Goal: Information Seeking & Learning: Find specific fact

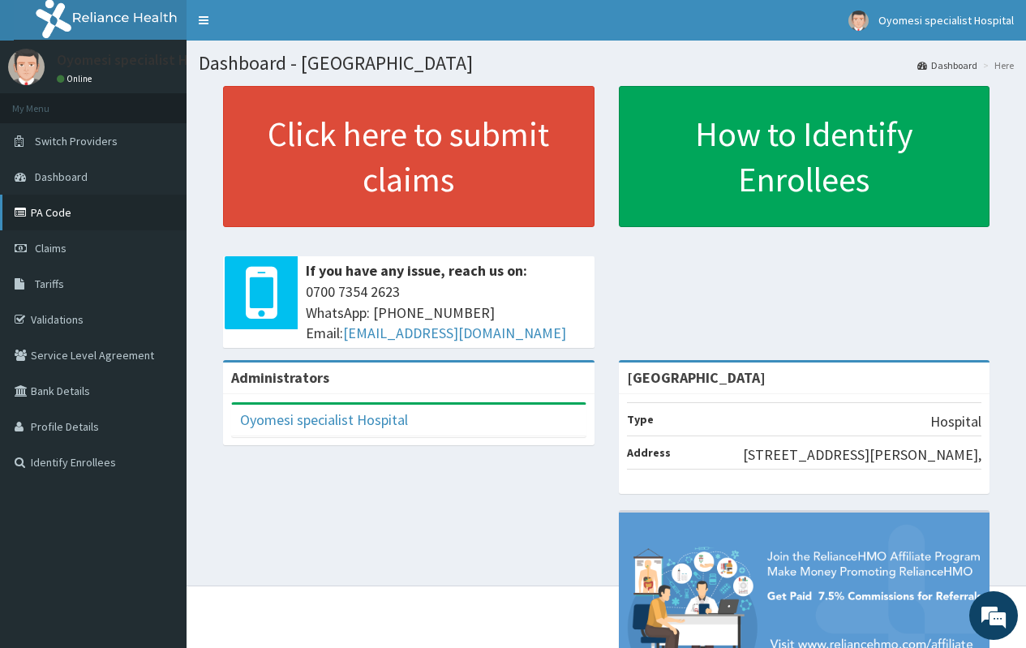
click at [58, 216] on link "PA Code" at bounding box center [93, 213] width 186 height 36
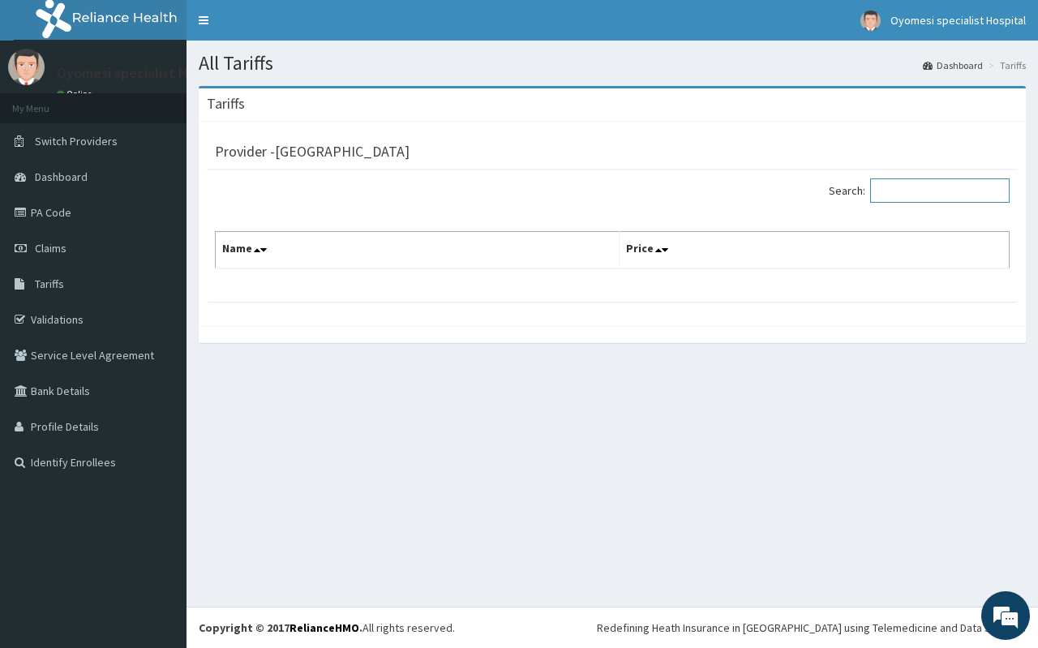
click at [920, 195] on input "Search:" at bounding box center [939, 190] width 139 height 24
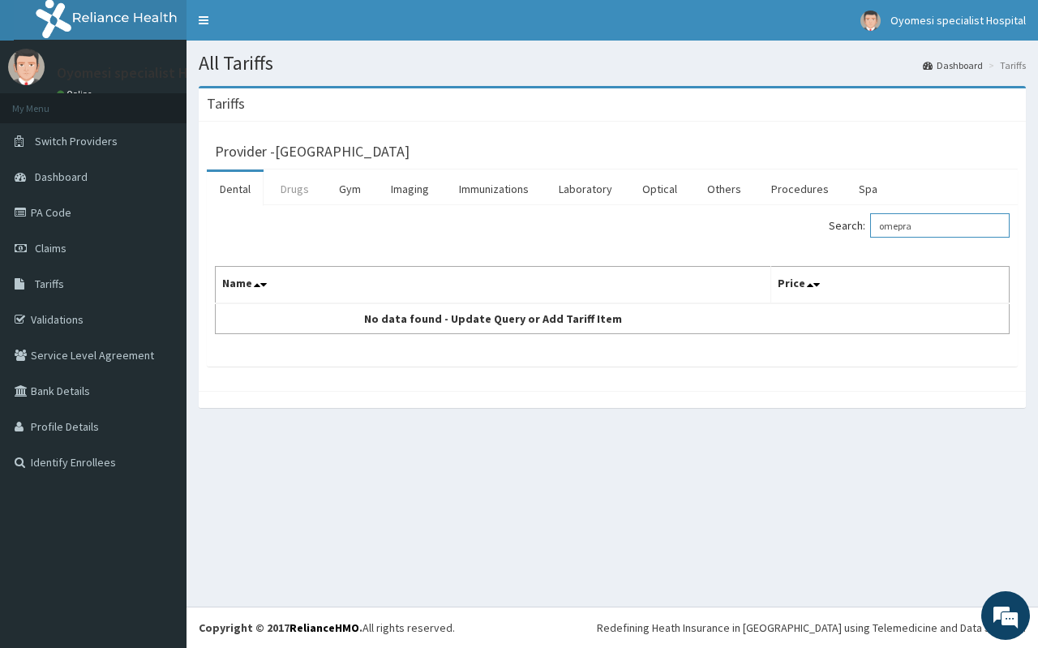
type input "omepra"
click at [289, 186] on link "Drugs" at bounding box center [295, 189] width 54 height 34
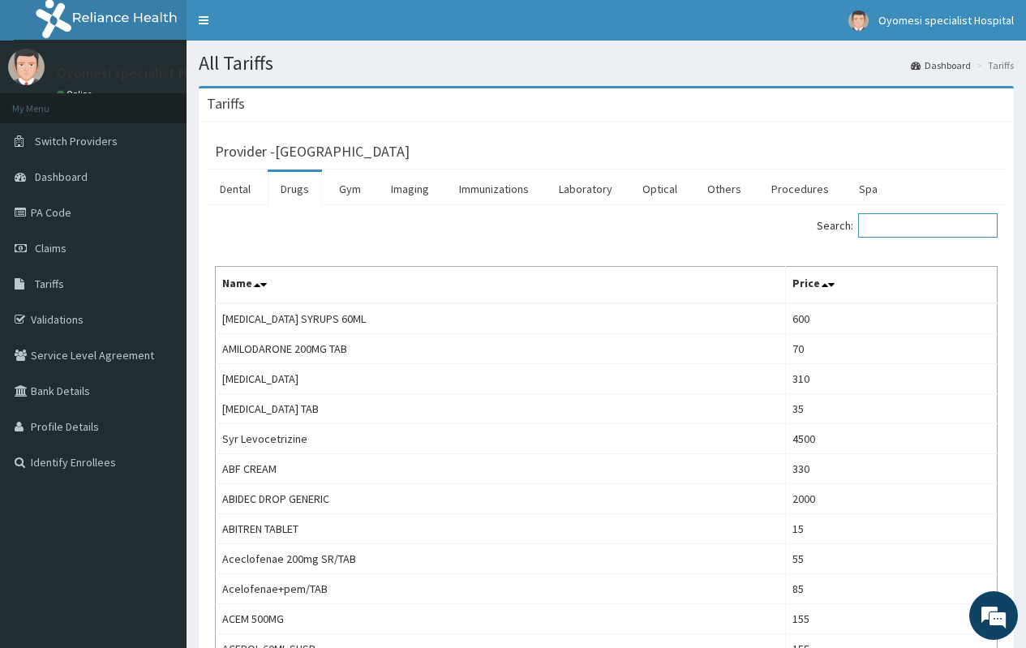
click at [910, 230] on input "Search:" at bounding box center [927, 225] width 139 height 24
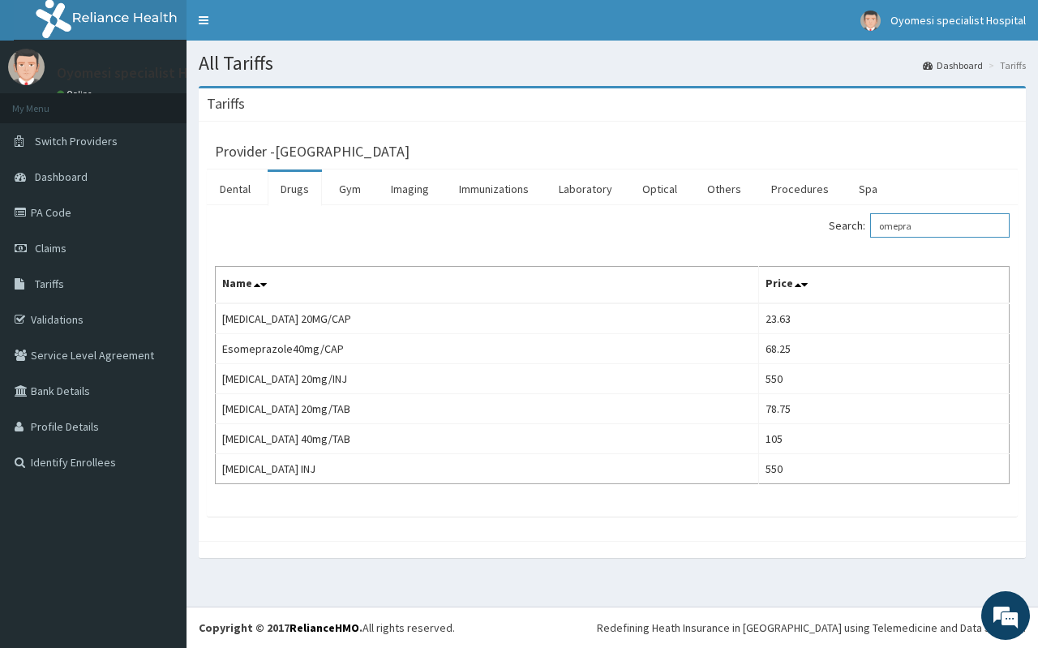
click at [940, 230] on input "omepra" at bounding box center [939, 225] width 139 height 24
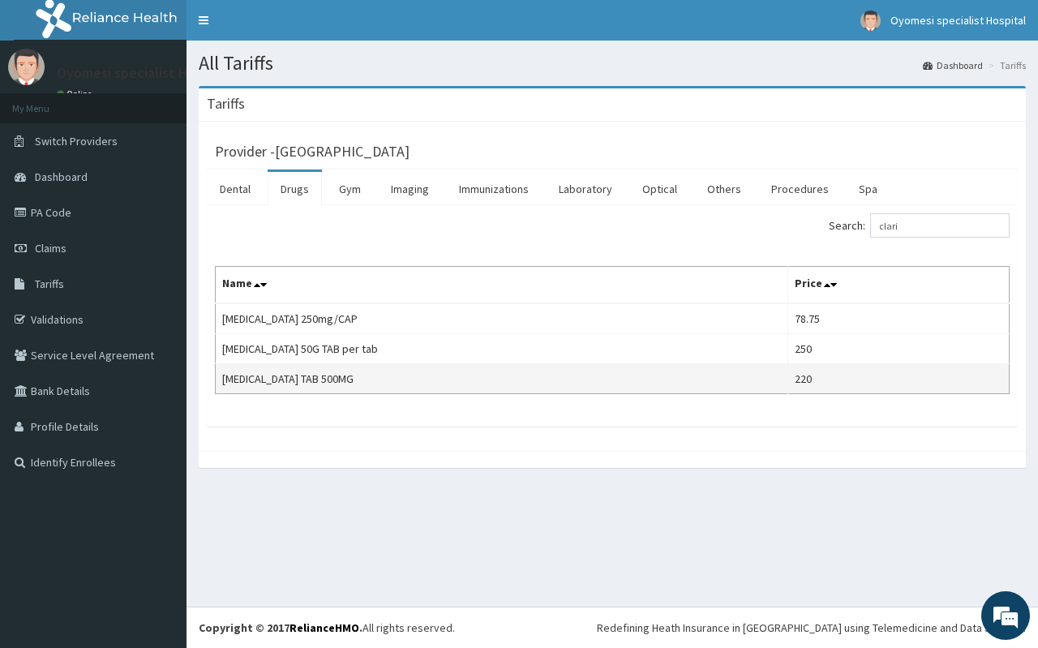
click at [672, 380] on td "CLARITHROMYCIN TAB 500MG" at bounding box center [502, 379] width 572 height 30
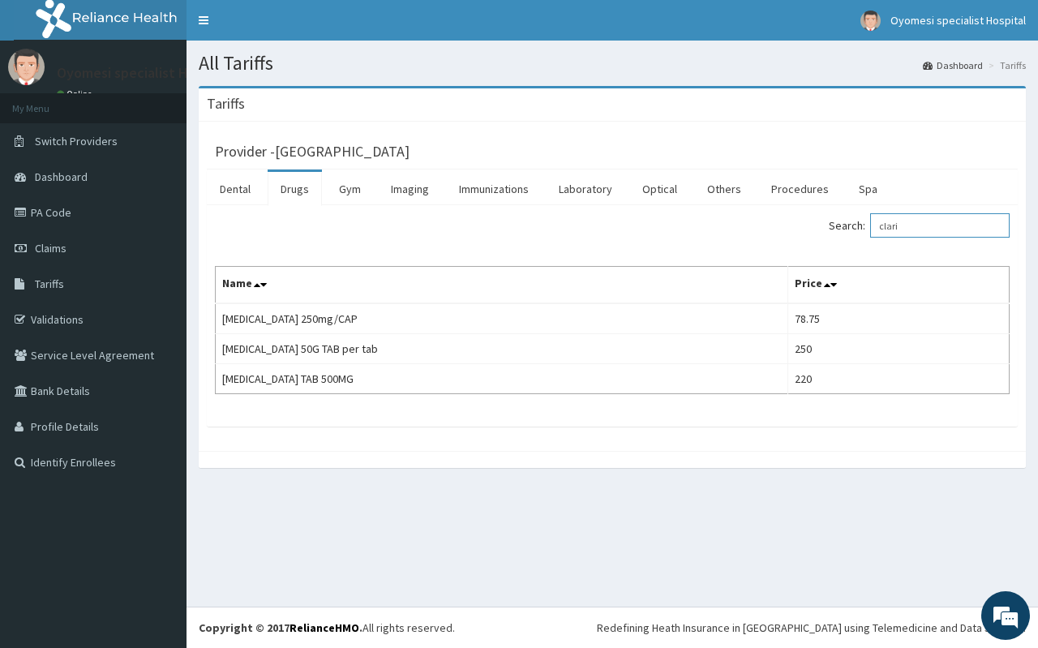
click at [928, 220] on input "clari" at bounding box center [939, 225] width 139 height 24
click at [928, 219] on input "clari" at bounding box center [939, 225] width 139 height 24
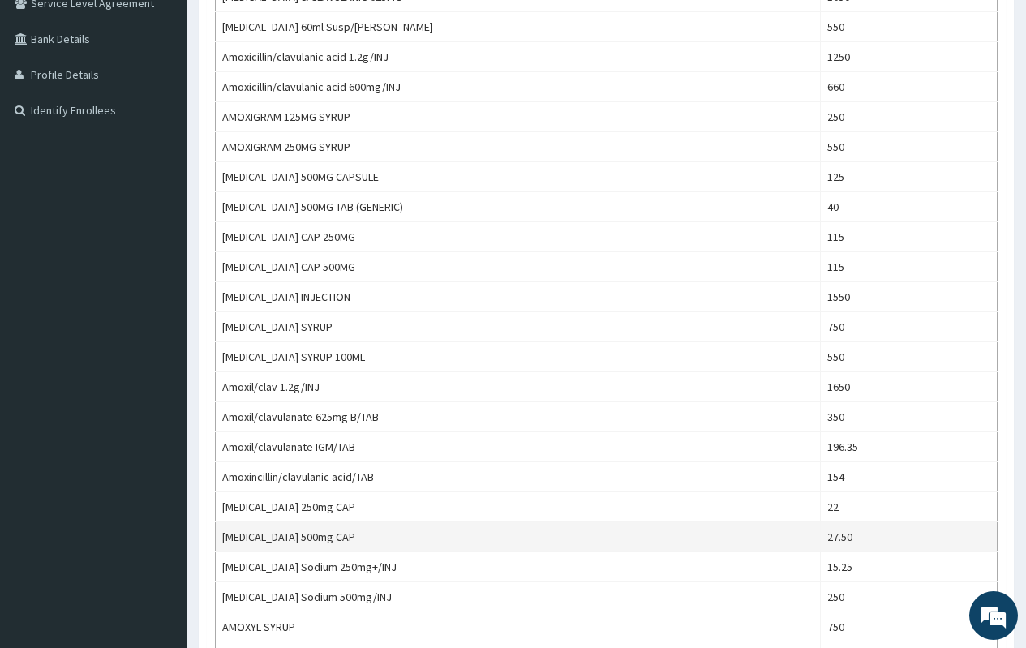
scroll to position [324, 0]
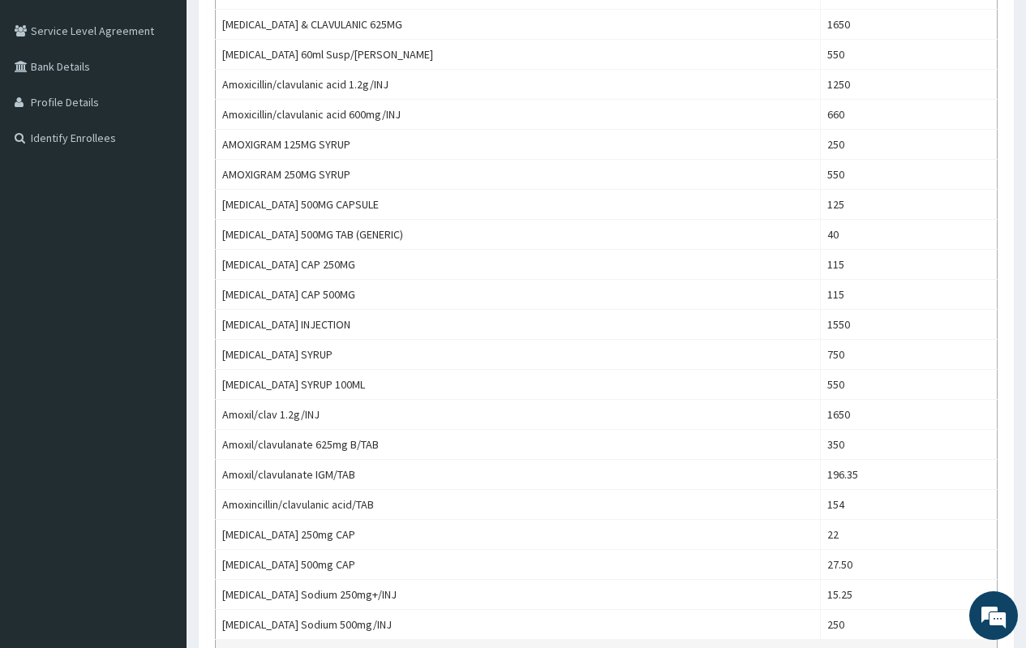
type input "amox"
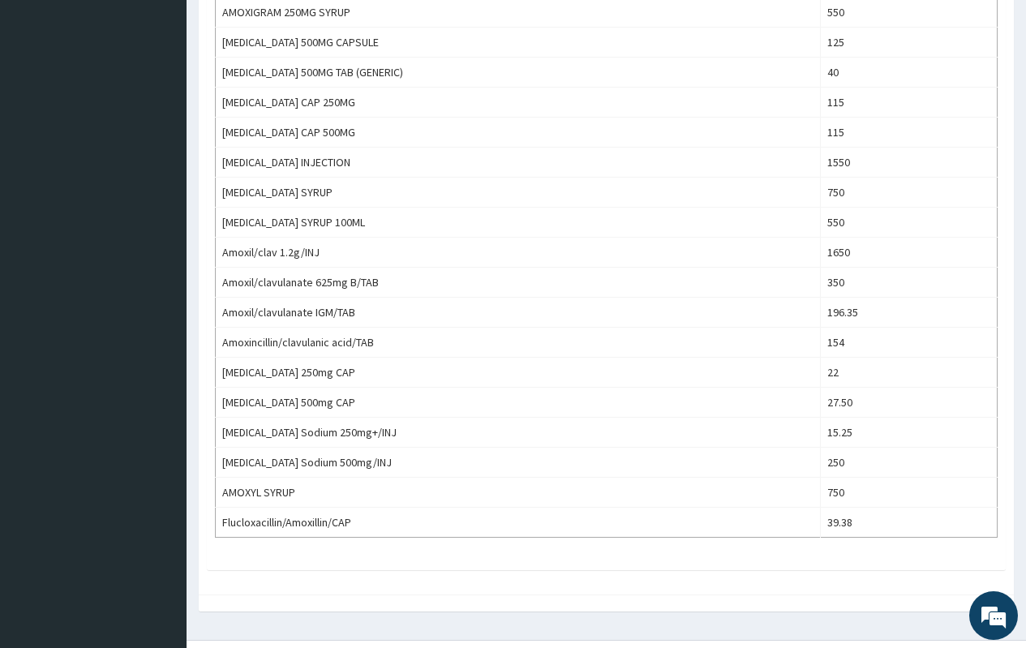
scroll to position [520, 0]
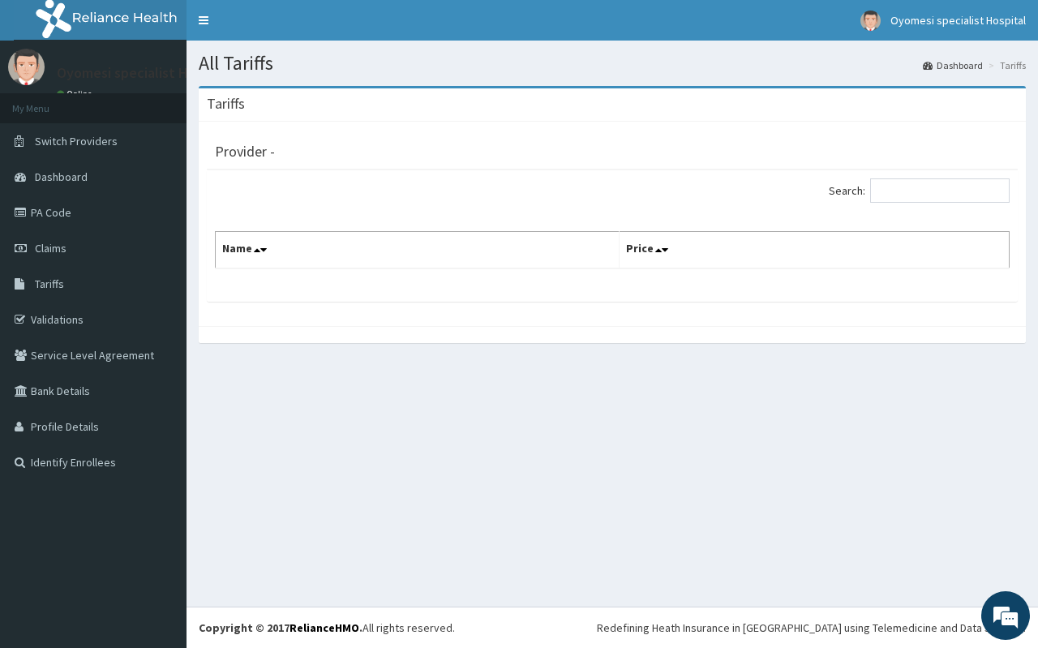
click at [722, 263] on th "Price" at bounding box center [814, 250] width 390 height 37
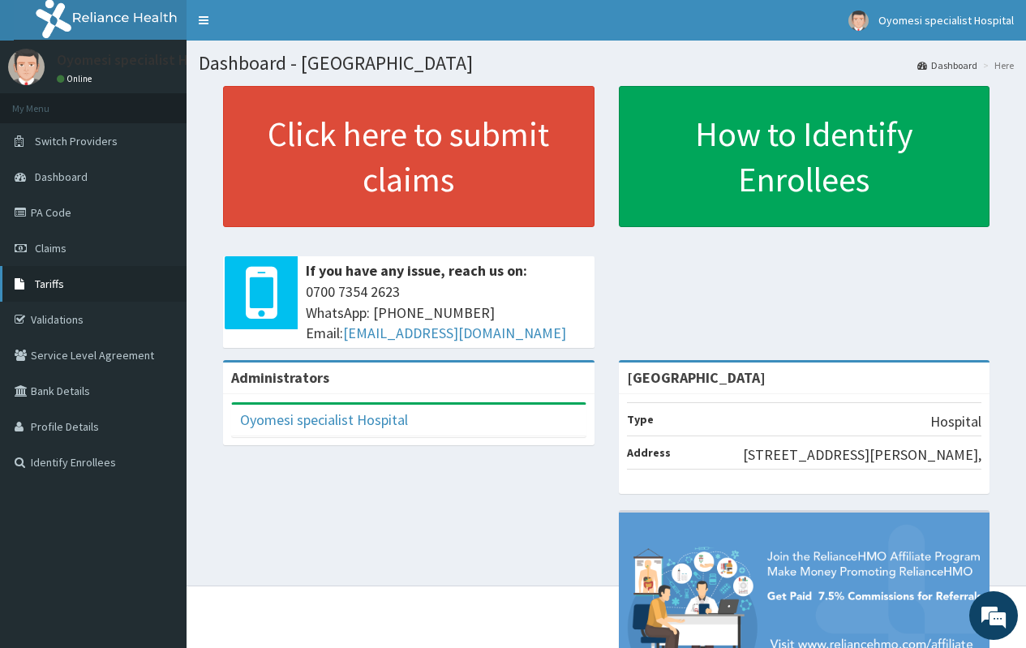
click at [75, 283] on link "Tariffs" at bounding box center [93, 284] width 186 height 36
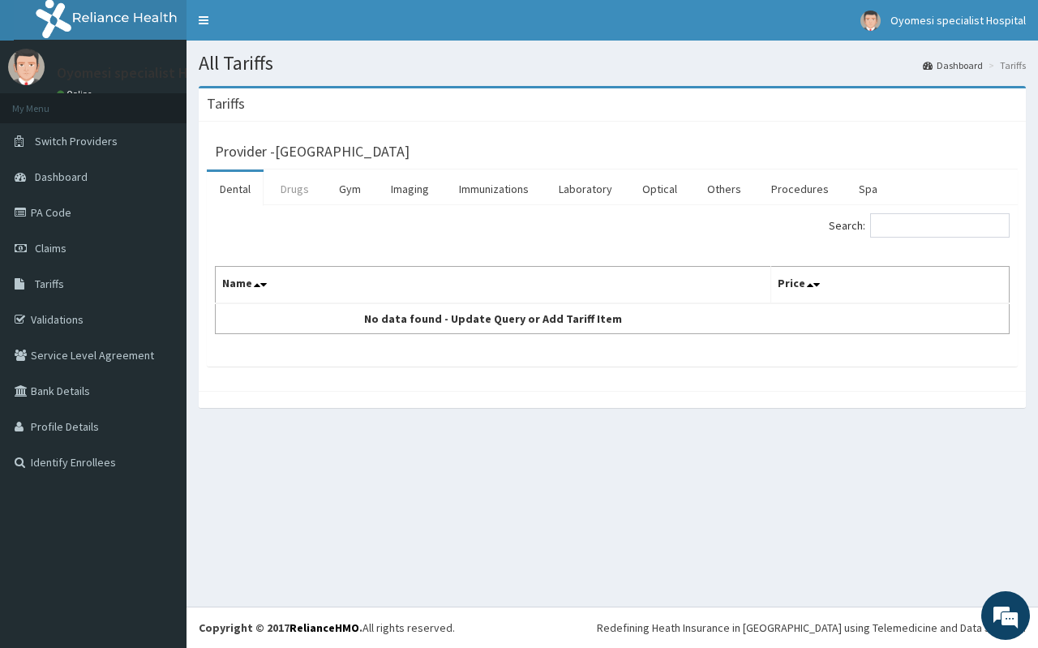
click at [285, 198] on link "Drugs" at bounding box center [295, 189] width 54 height 34
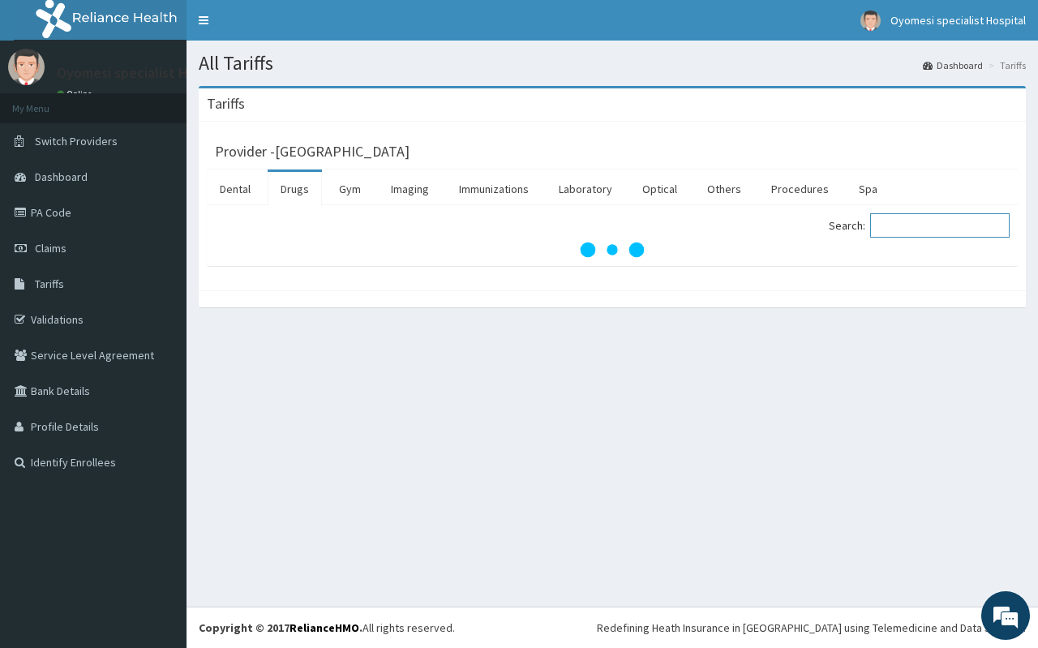
click at [911, 227] on input "Search:" at bounding box center [939, 225] width 139 height 24
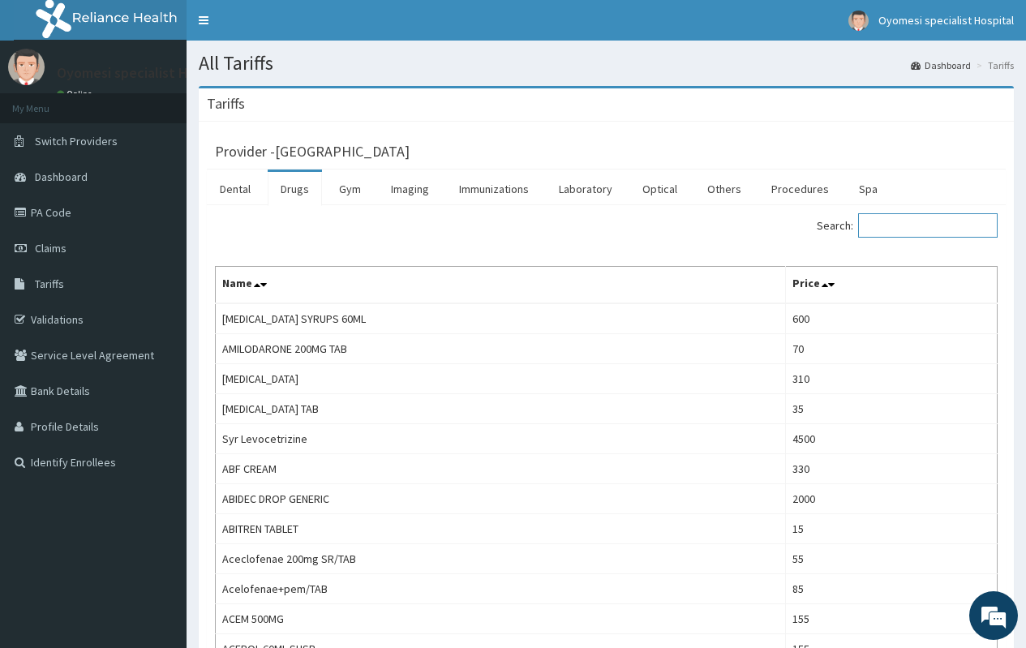
click at [915, 219] on input "Search:" at bounding box center [927, 225] width 139 height 24
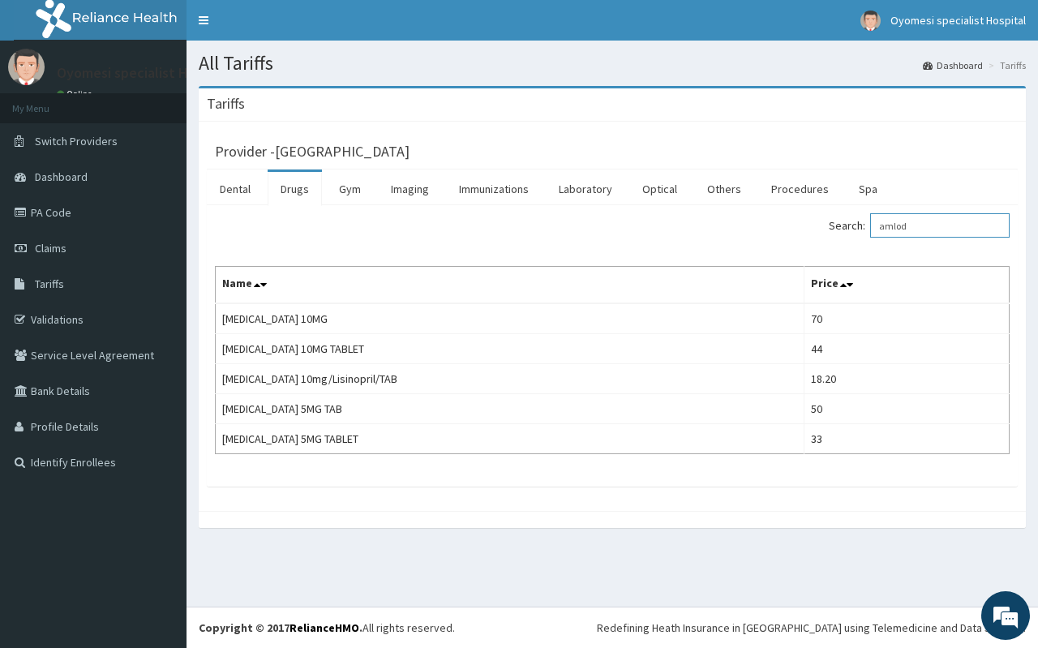
click at [950, 219] on input "amlod" at bounding box center [939, 225] width 139 height 24
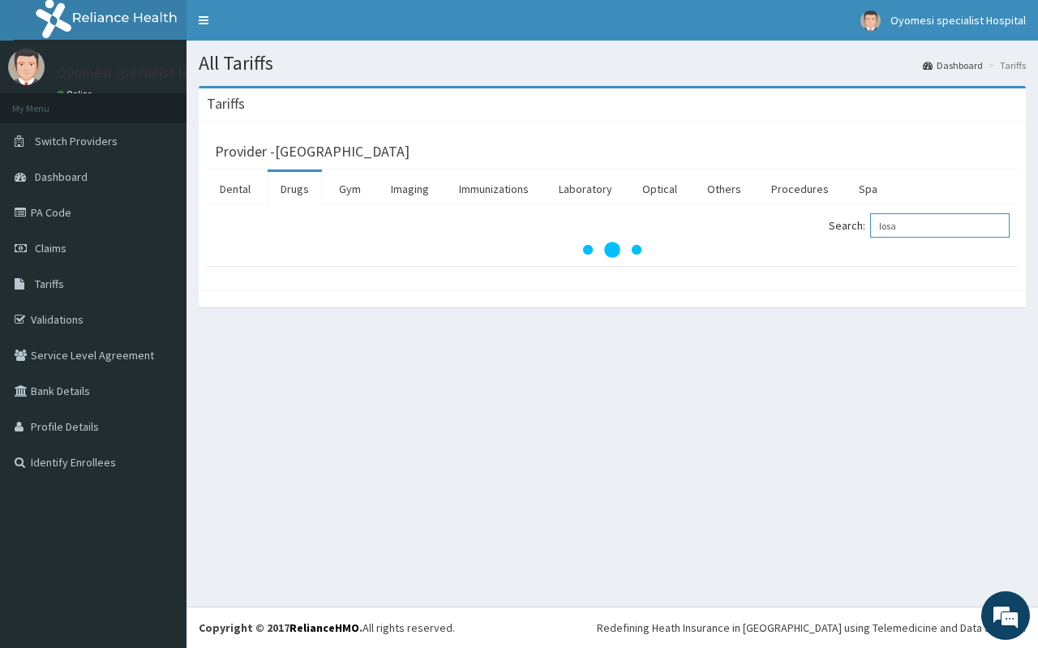
type input "losa"
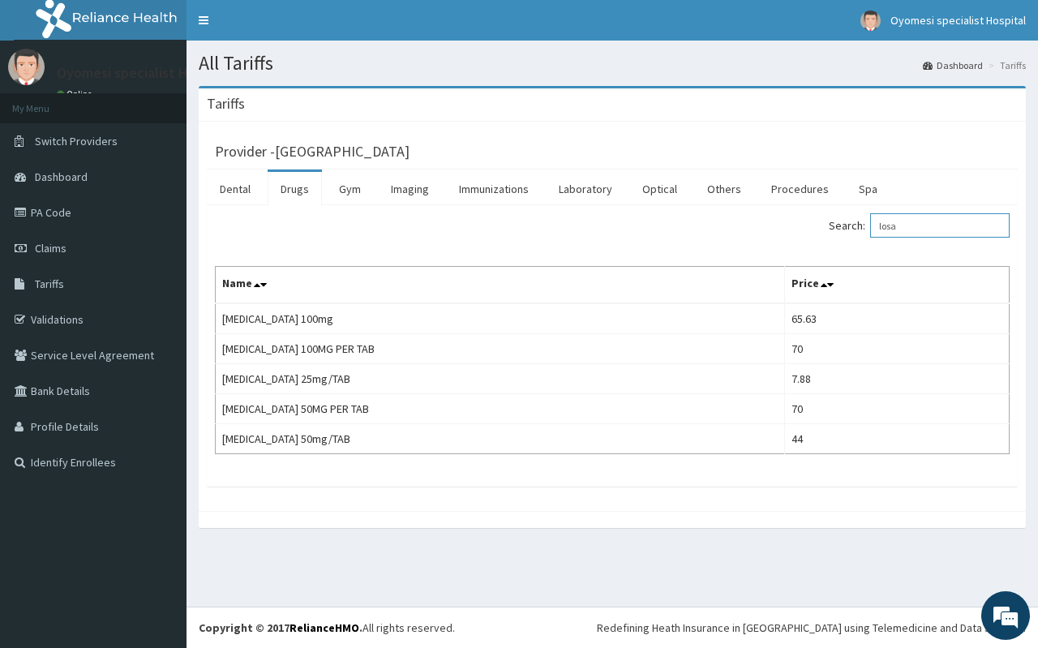
click at [912, 223] on input "losa" at bounding box center [939, 225] width 139 height 24
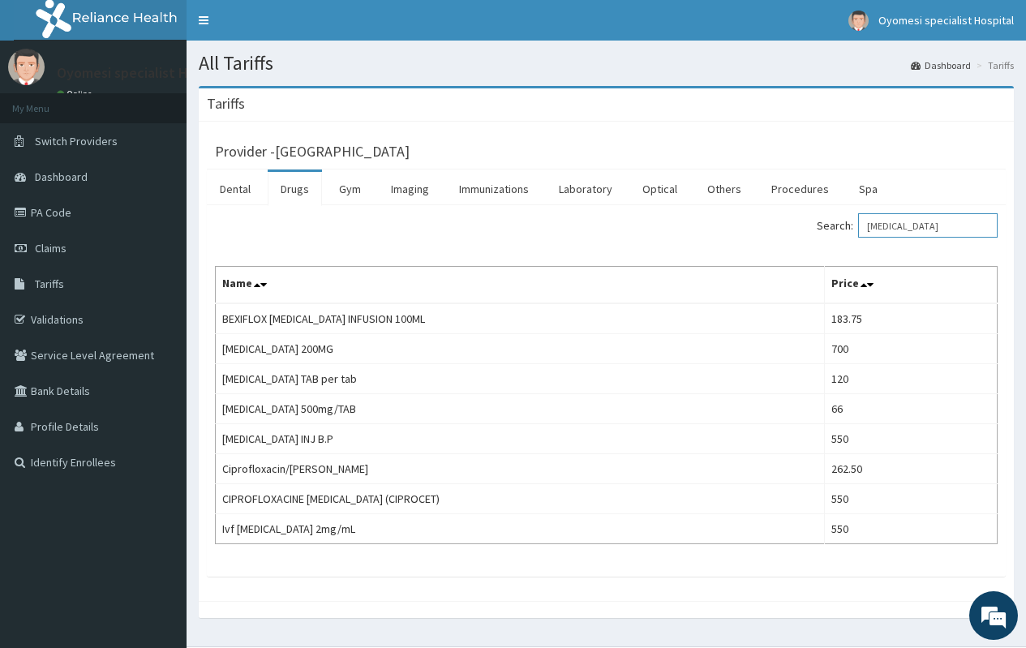
click at [895, 224] on input "cipro" at bounding box center [927, 225] width 139 height 24
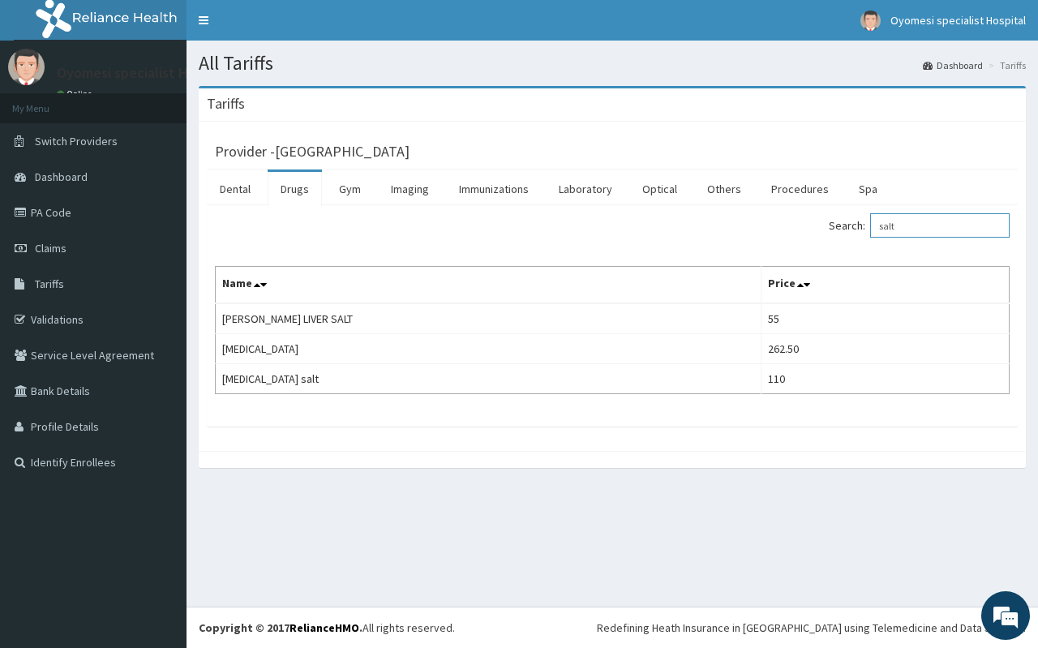
click at [912, 233] on input "salt" at bounding box center [939, 225] width 139 height 24
click at [912, 232] on input "salt" at bounding box center [939, 225] width 139 height 24
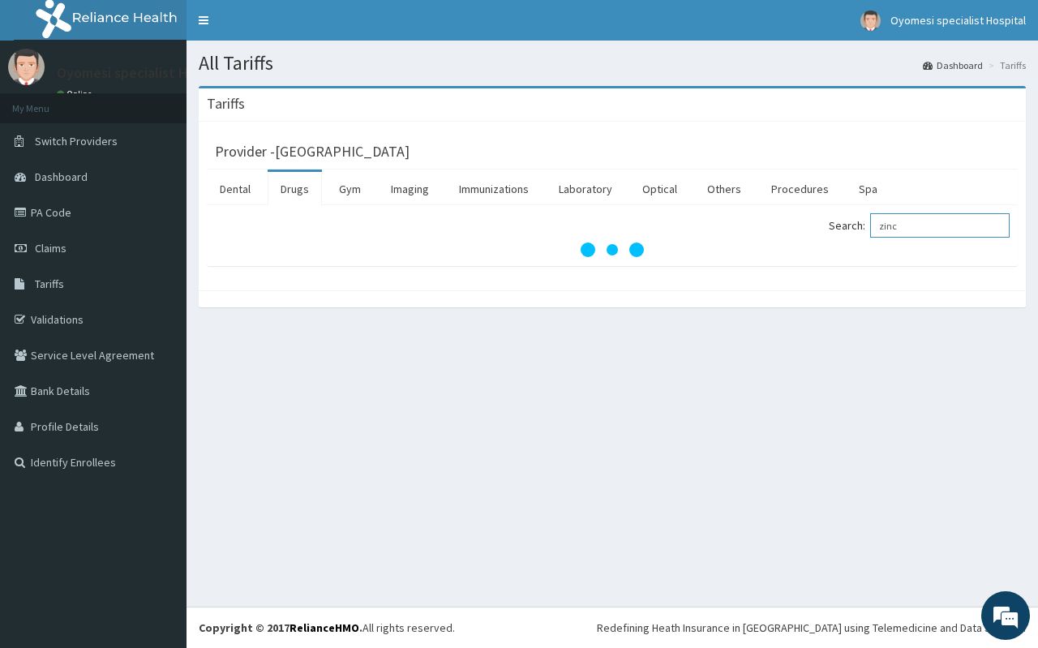
type input "zinc"
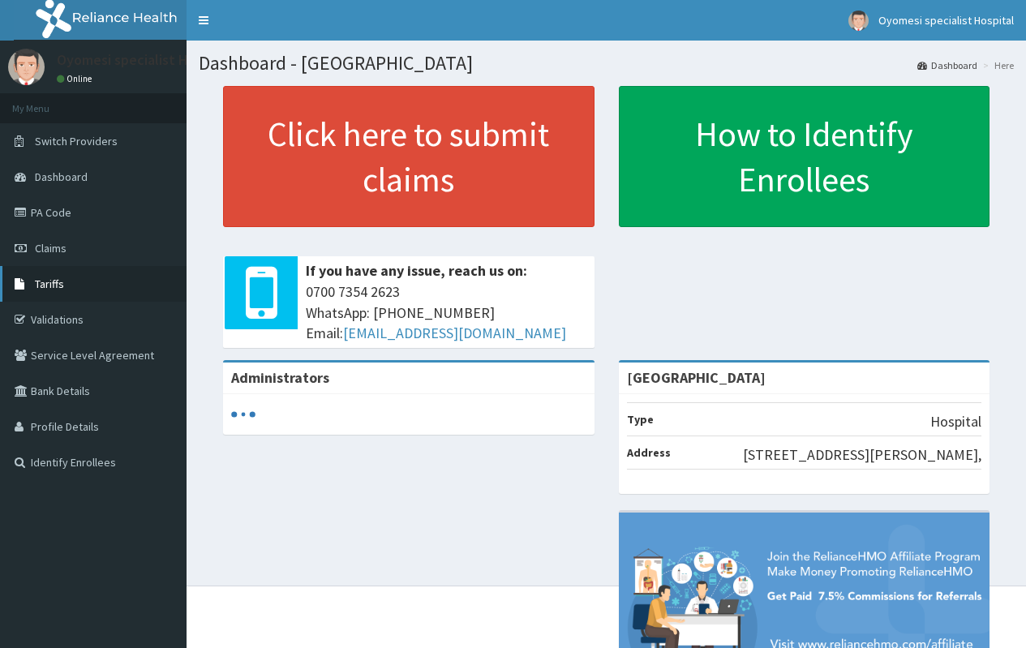
click at [54, 293] on link "Tariffs" at bounding box center [93, 284] width 186 height 36
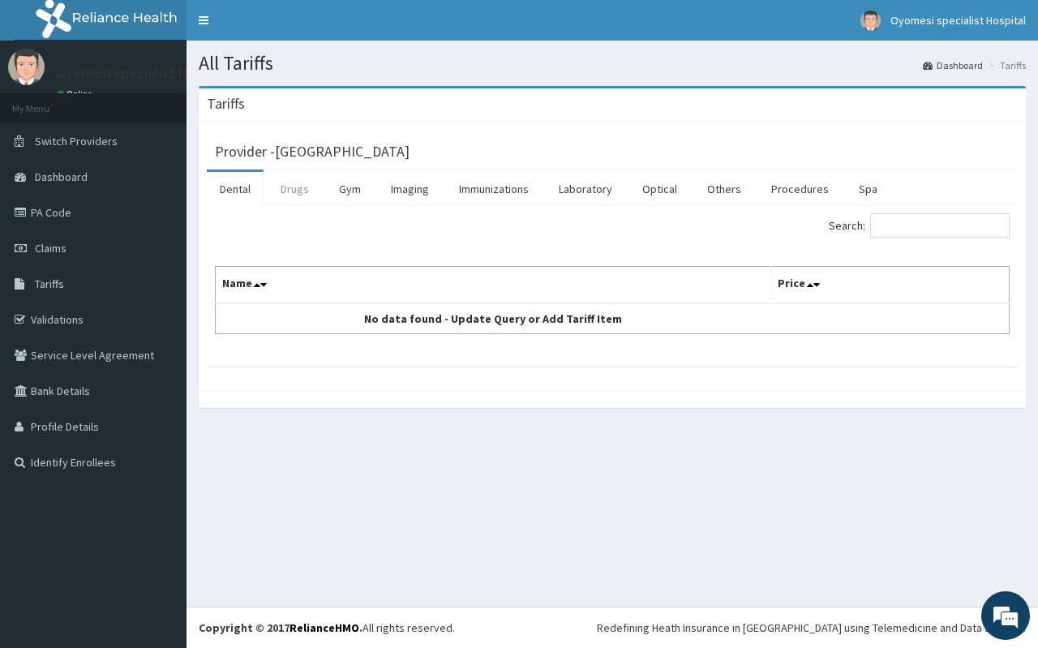
click at [295, 195] on link "Drugs" at bounding box center [295, 189] width 54 height 34
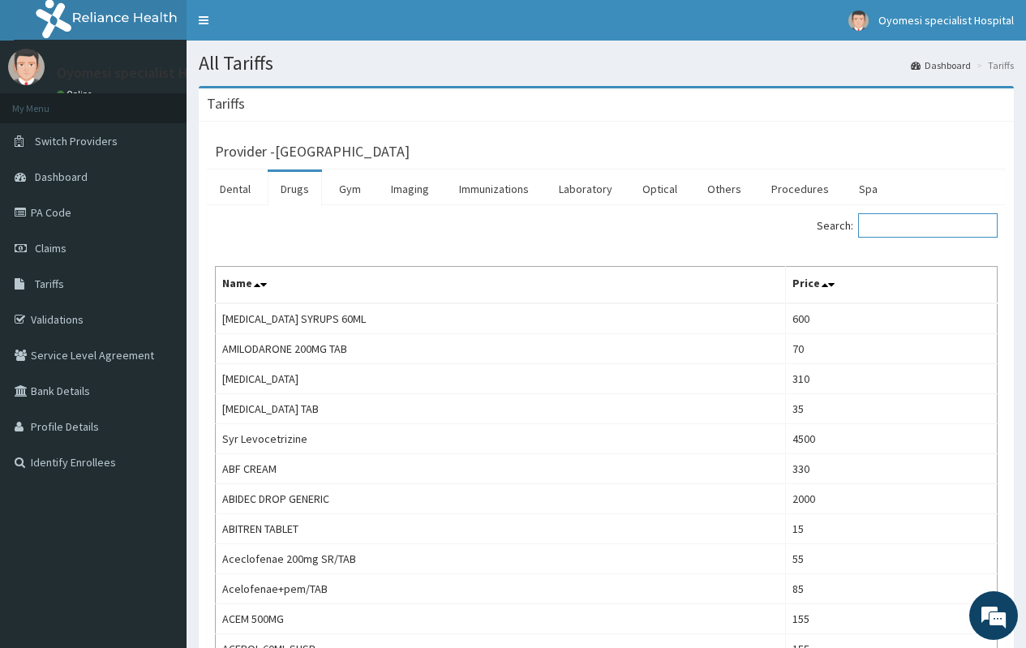
click at [897, 219] on input "Search:" at bounding box center [927, 225] width 139 height 24
drag, startPoint x: 900, startPoint y: 225, endPoint x: 857, endPoint y: 246, distance: 47.5
click at [898, 225] on input "Search:" at bounding box center [927, 225] width 139 height 24
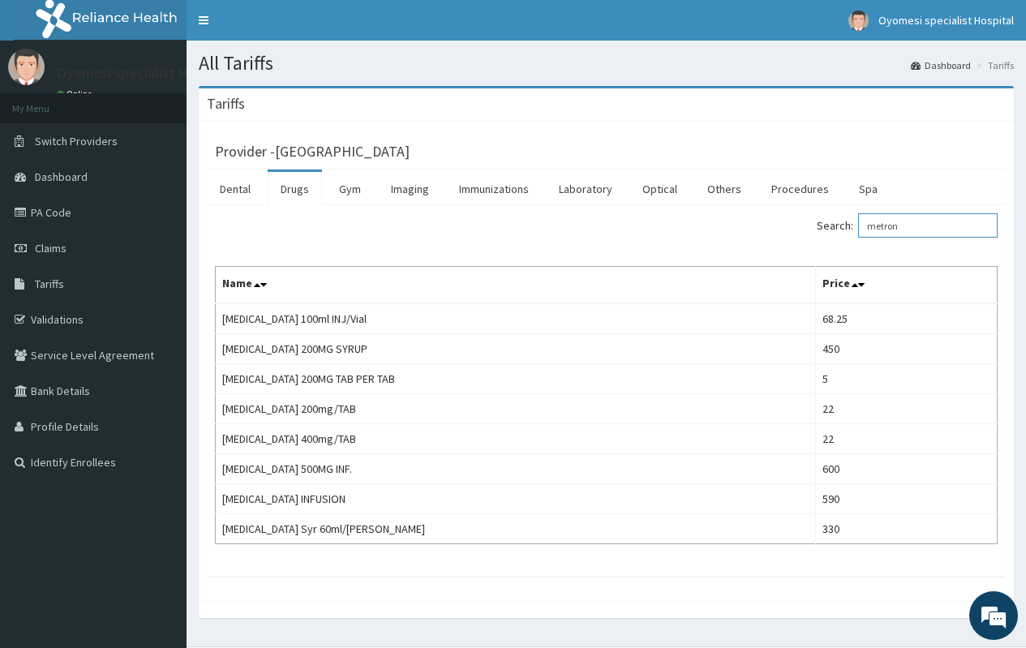
click at [921, 222] on input "metron" at bounding box center [927, 225] width 139 height 24
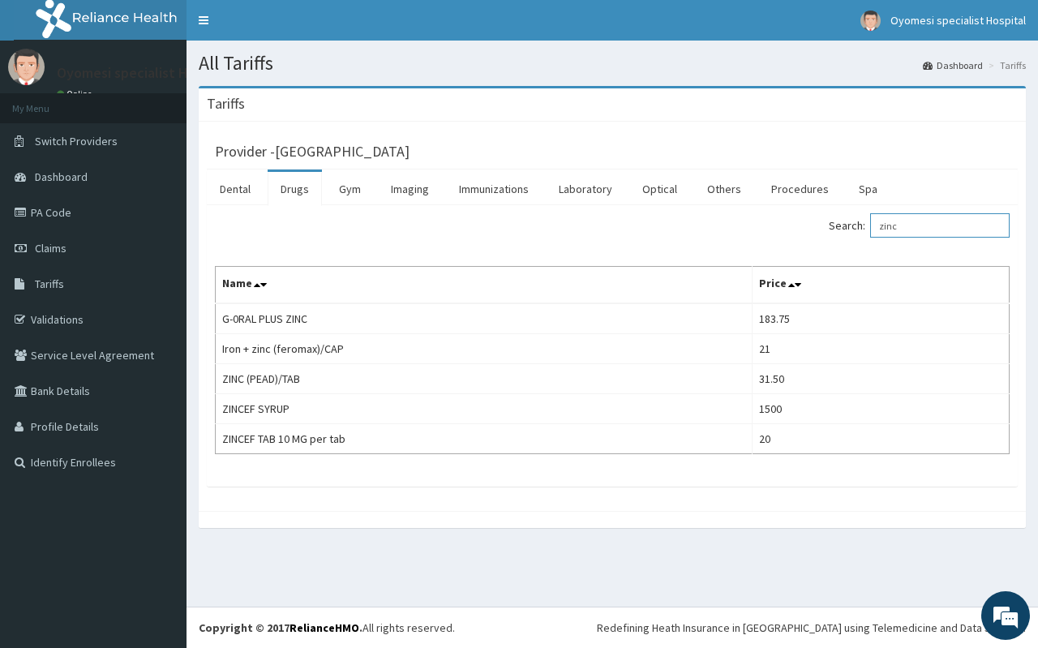
type input "zinc"
